Goal: Check status: Check status

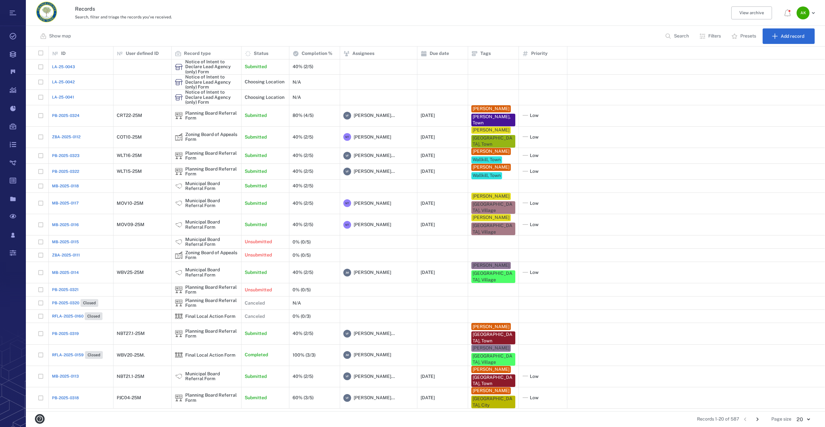
click at [58, 66] on span "LA-25-0043" at bounding box center [63, 67] width 23 height 6
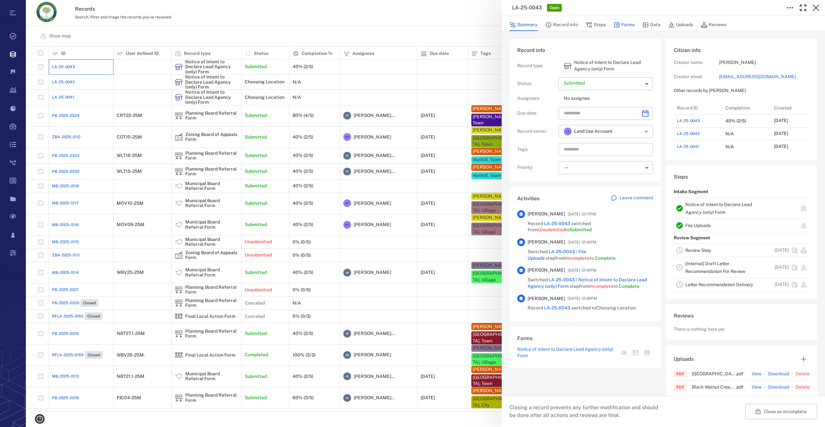
scroll to position [5, 5]
click at [612, 21] on button "Forms" at bounding box center [623, 25] width 21 height 12
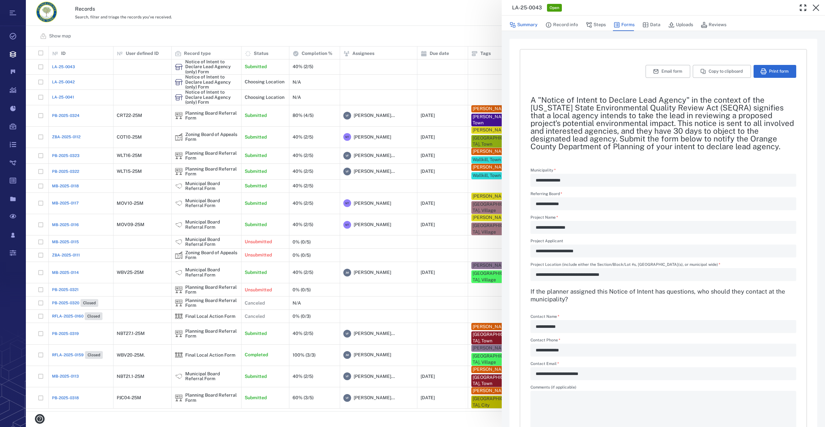
click at [519, 23] on button "Summary" at bounding box center [523, 25] width 28 height 12
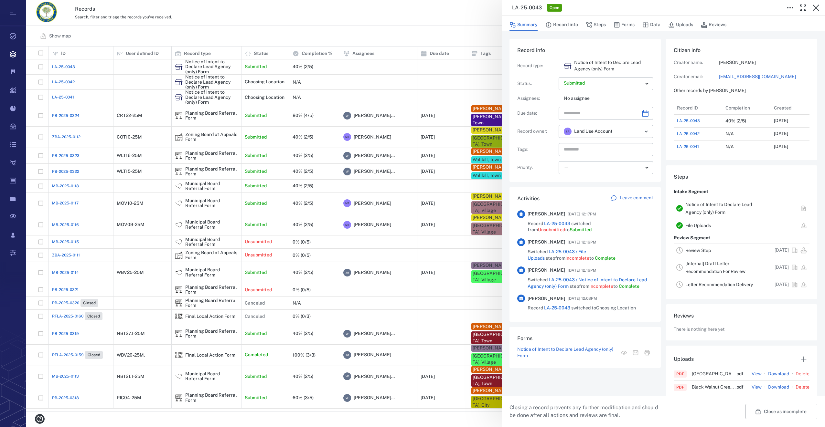
scroll to position [336, 123]
click at [612, 113] on icon "Choose date" at bounding box center [645, 114] width 8 height 8
click at [612, 132] on icon "Next month" at bounding box center [652, 131] width 8 height 8
click at [610, 196] on button "24" at bounding box center [611, 195] width 12 height 12
type input "**********"
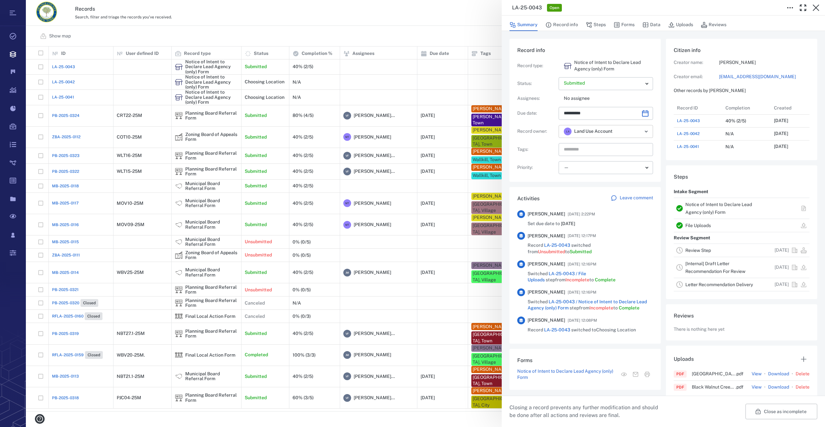
click at [612, 133] on icon "Open" at bounding box center [646, 132] width 8 height 8
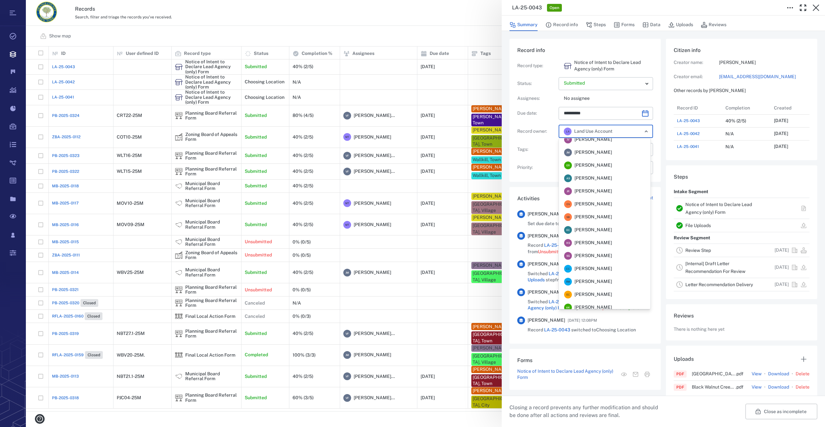
scroll to position [42, 0]
click at [588, 139] on span "[PERSON_NAME]" at bounding box center [592, 141] width 37 height 6
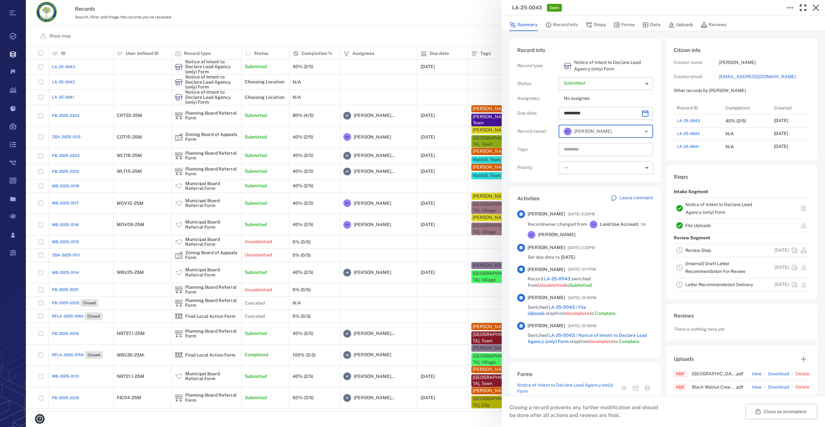
click at [567, 150] on input "text" at bounding box center [598, 149] width 70 height 9
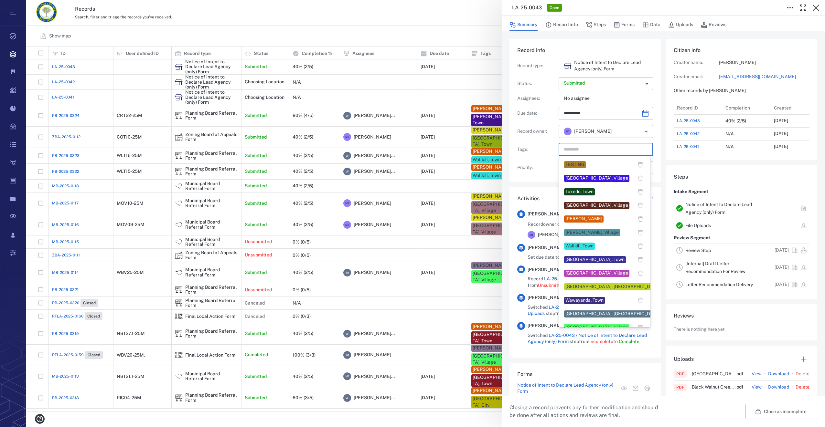
scroll to position [517, 0]
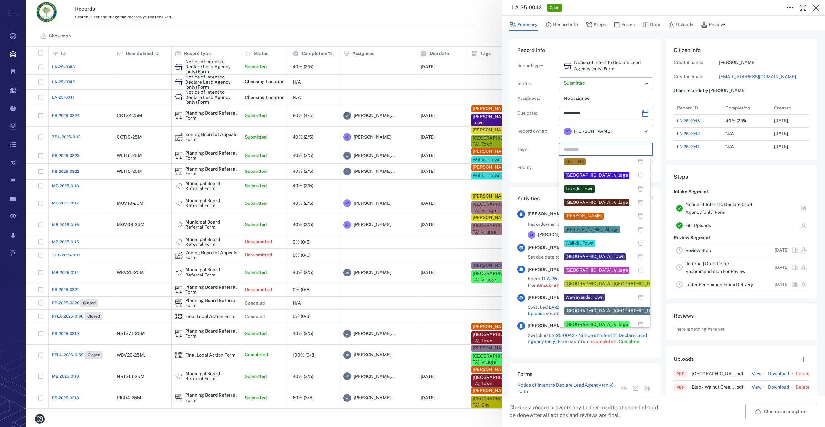
click at [573, 256] on div "[GEOGRAPHIC_DATA], Town" at bounding box center [594, 257] width 59 height 6
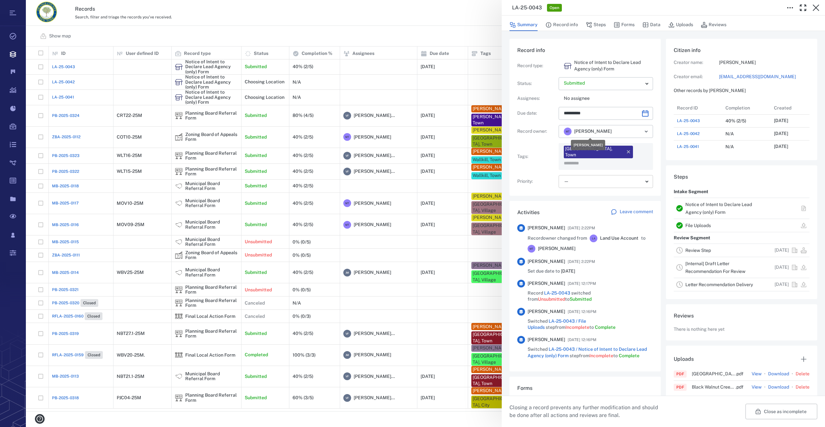
scroll to position [360, 794]
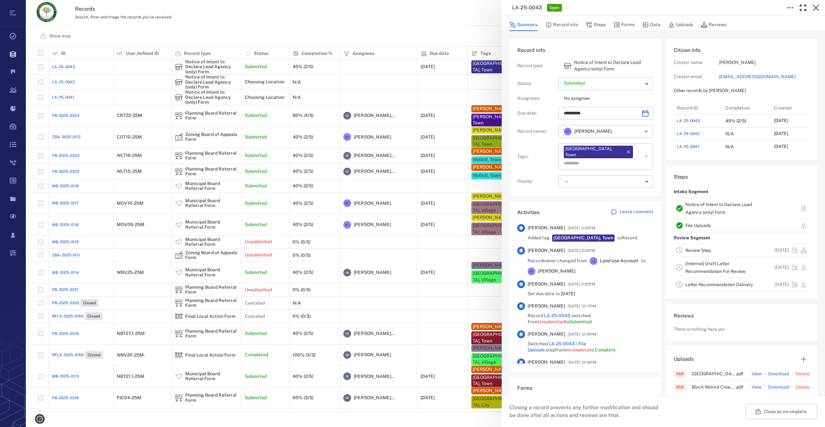
click at [612, 159] on input "text" at bounding box center [598, 163] width 70 height 9
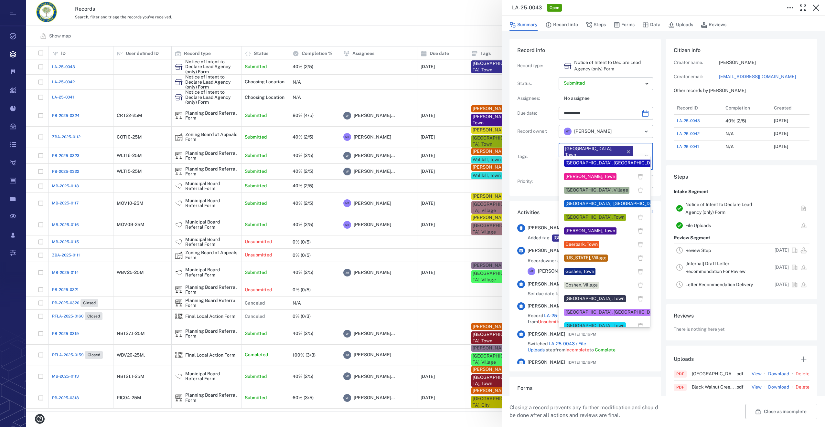
scroll to position [162, 0]
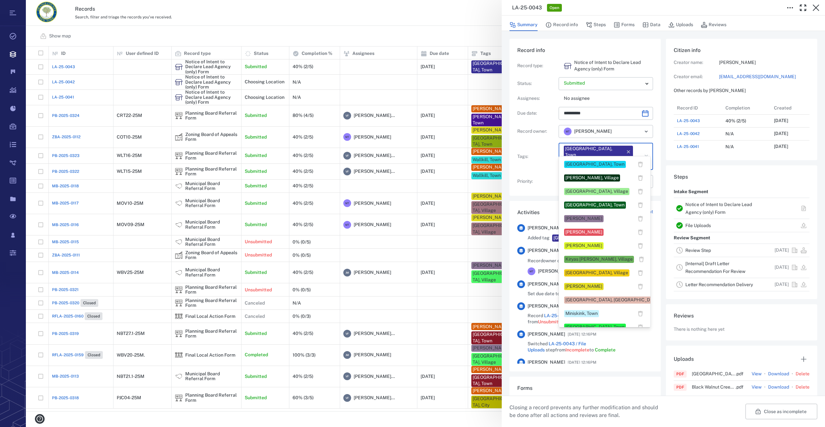
click at [587, 288] on div "[PERSON_NAME]" at bounding box center [583, 286] width 37 height 6
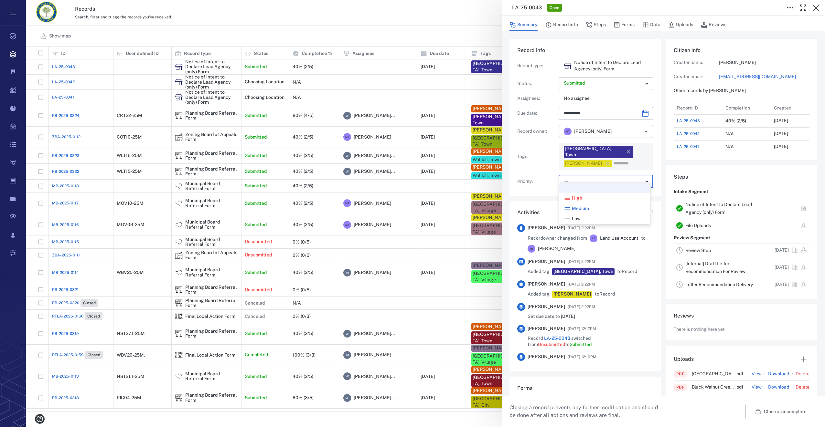
click at [581, 172] on body "Tasks Records Boards Dashboard Reports Record types Guide steps Rules Form buil…" at bounding box center [412, 213] width 825 height 427
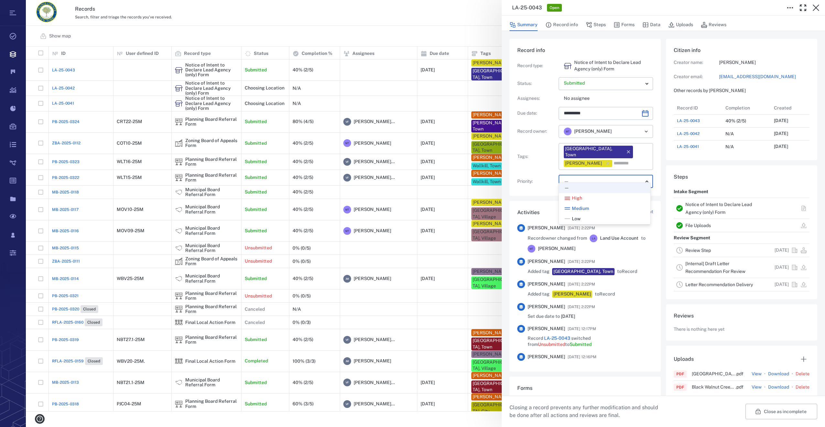
click at [581, 215] on li "Low" at bounding box center [604, 219] width 91 height 10
type input "**"
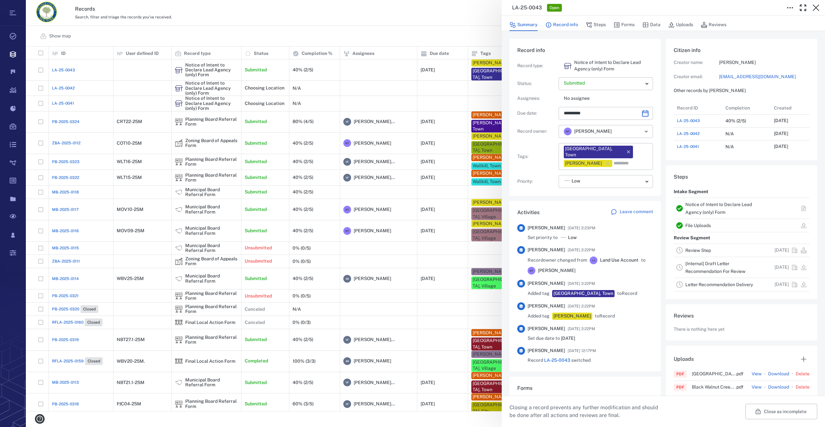
click at [569, 24] on button "Record info" at bounding box center [561, 25] width 33 height 12
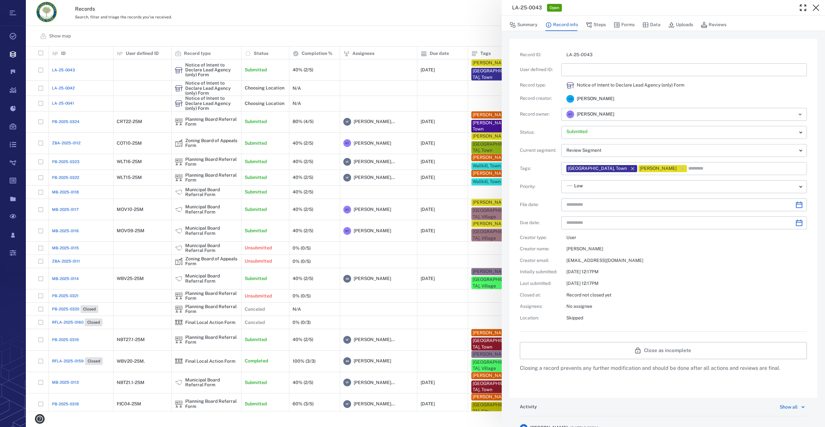
type input "**********"
click at [580, 68] on input "text" at bounding box center [683, 69] width 235 height 13
type input "*********"
click at [612, 205] on icon "Choose date" at bounding box center [799, 205] width 8 height 8
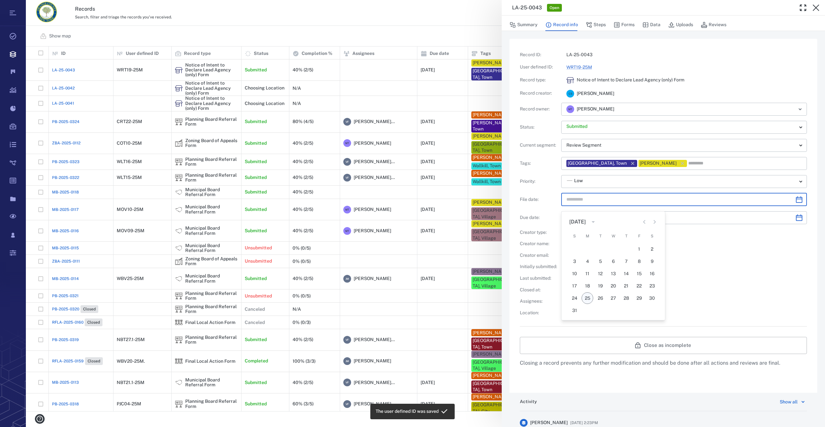
click at [586, 297] on button "25" at bounding box center [587, 298] width 12 height 12
type input "**********"
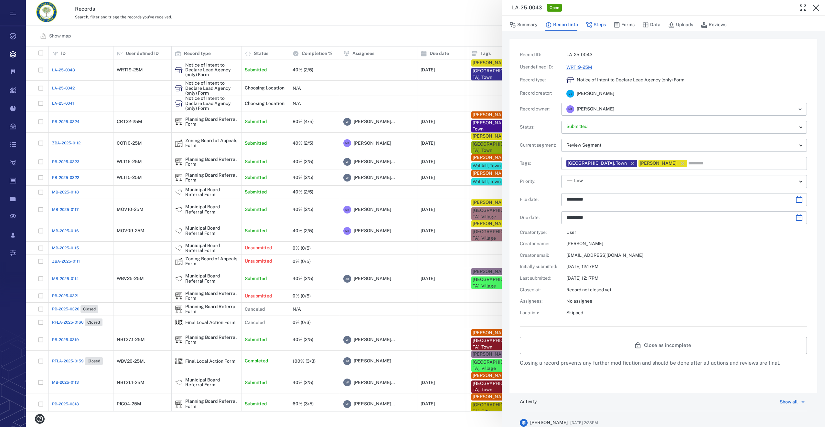
click at [591, 26] on icon "button" at bounding box center [588, 24] width 5 height 5
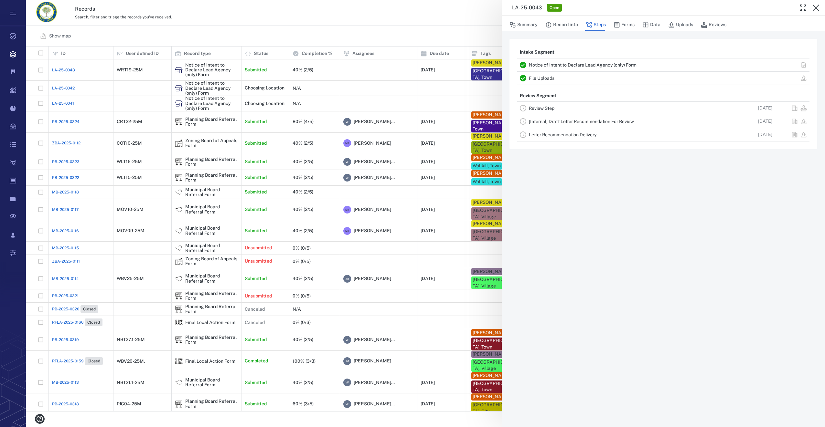
click at [549, 109] on link "Review Step" at bounding box center [542, 108] width 26 height 5
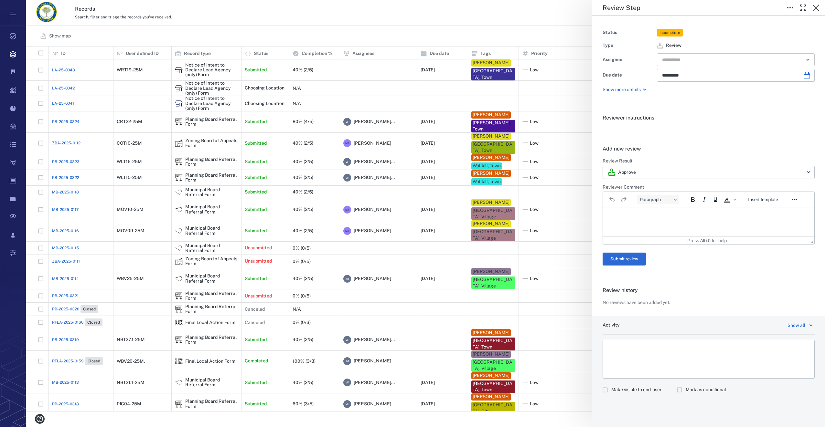
click at [612, 59] on input "text" at bounding box center [728, 59] width 134 height 9
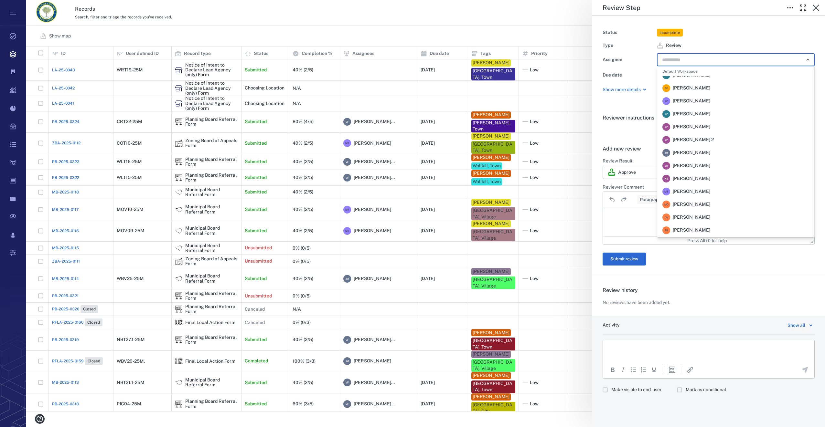
scroll to position [97, 0]
click at [612, 156] on span "[PERSON_NAME]" at bounding box center [690, 153] width 37 height 6
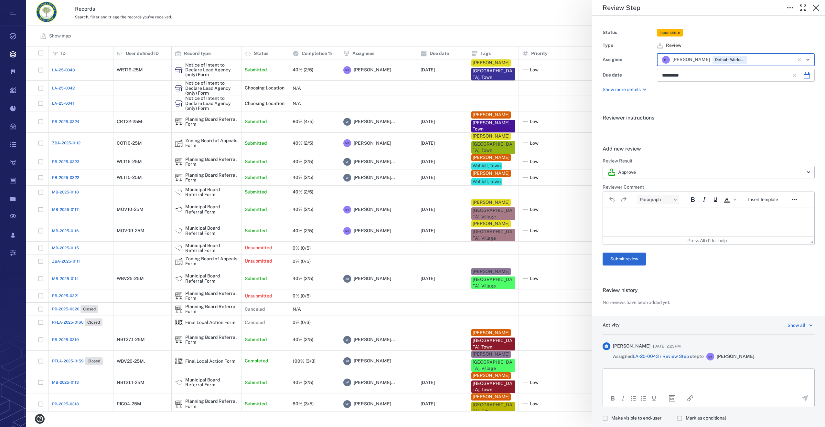
click at [612, 77] on icon "Choose date, selected date is Oct 7, 2025" at bounding box center [806, 75] width 6 height 6
click at [612, 93] on icon "Previous month" at bounding box center [740, 93] width 8 height 8
click at [612, 155] on button "24" at bounding box center [709, 157] width 12 height 12
type input "**********"
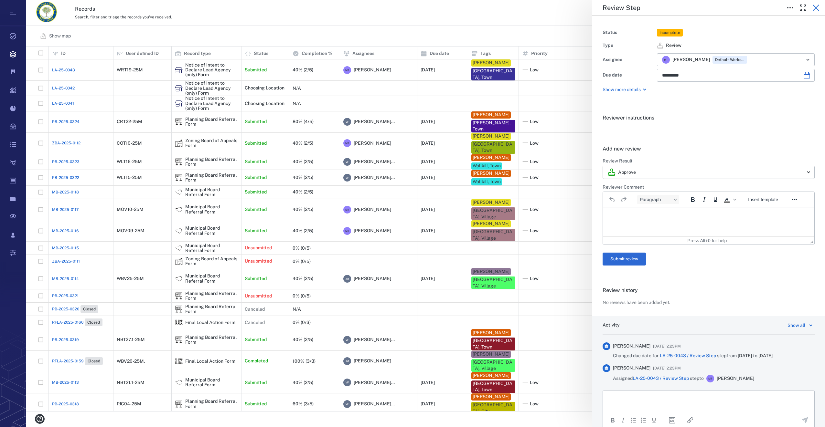
click at [612, 8] on icon "button" at bounding box center [816, 8] width 8 height 8
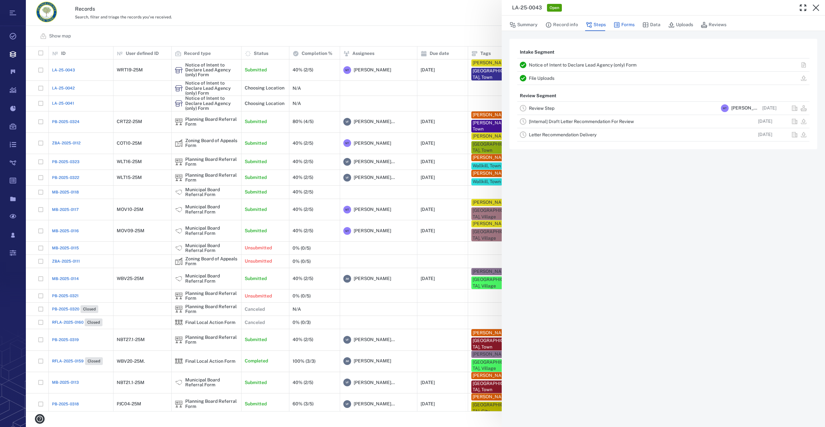
click at [612, 23] on button "Forms" at bounding box center [623, 25] width 21 height 12
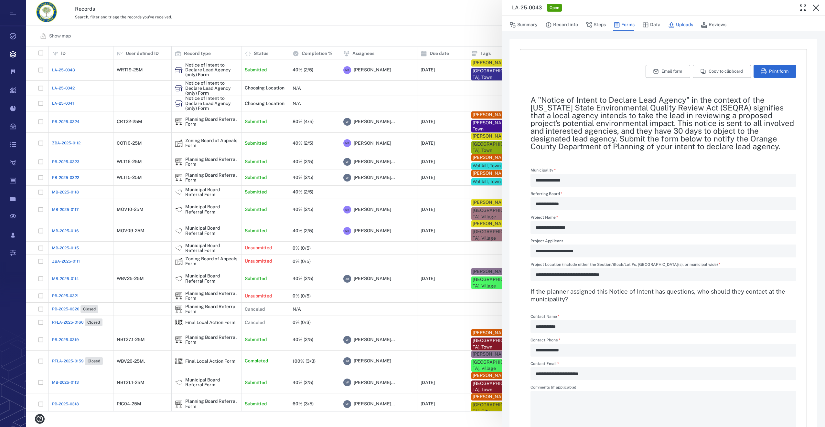
click at [612, 26] on button "Uploads" at bounding box center [680, 25] width 25 height 12
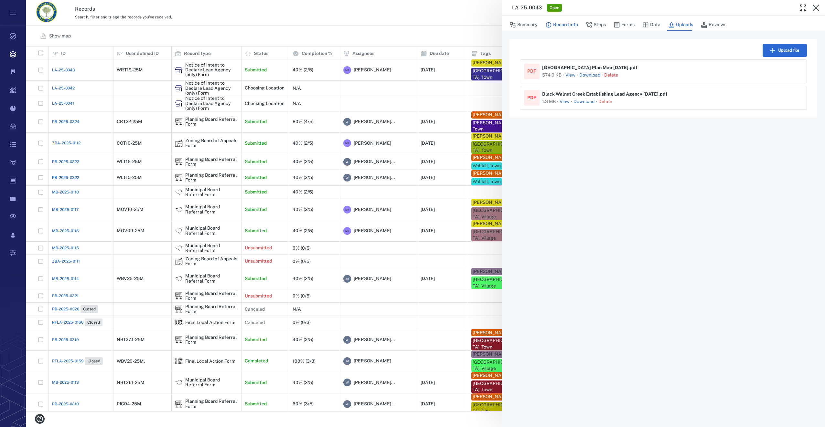
click at [561, 24] on button "Record info" at bounding box center [561, 25] width 33 height 12
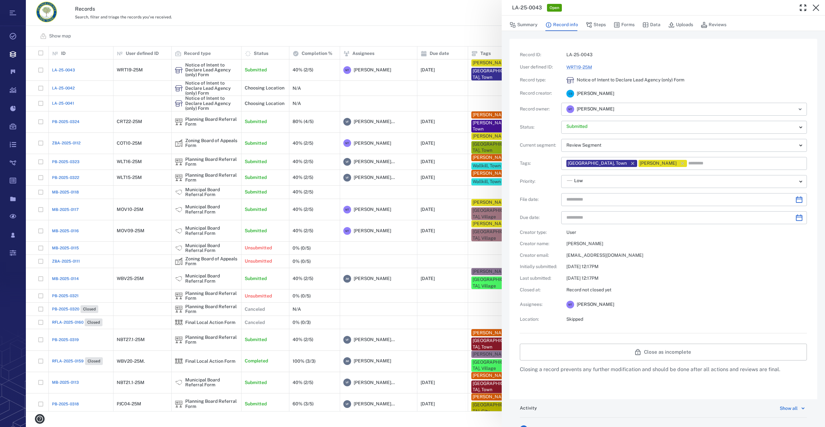
type input "**********"
click at [612, 22] on button "Forms" at bounding box center [623, 25] width 21 height 12
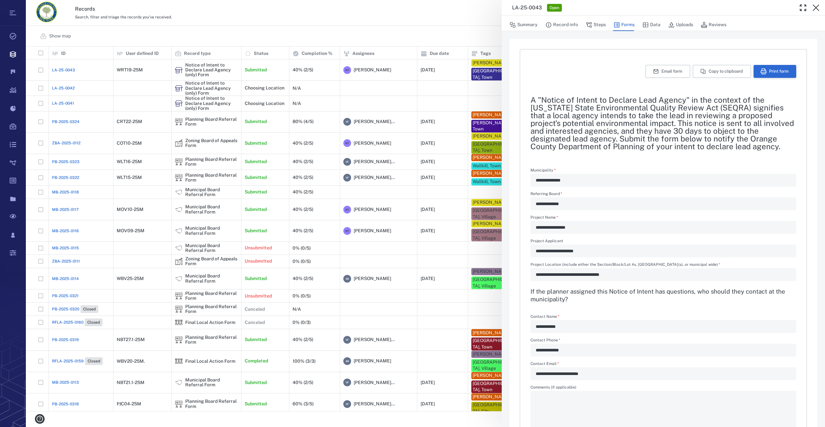
click at [612, 68] on button "Print form" at bounding box center [774, 71] width 43 height 13
drag, startPoint x: 818, startPoint y: 6, endPoint x: 460, endPoint y: 127, distance: 377.7
click at [612, 6] on icon "button" at bounding box center [816, 8] width 8 height 8
